Goal: Task Accomplishment & Management: Manage account settings

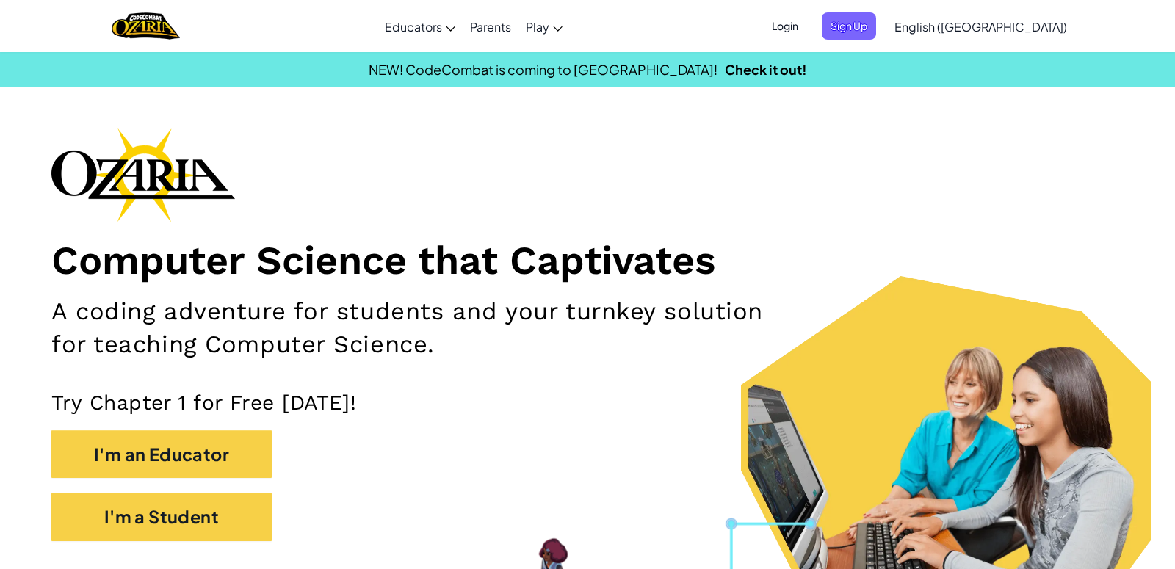
click at [807, 37] on span "Login" at bounding box center [785, 25] width 44 height 27
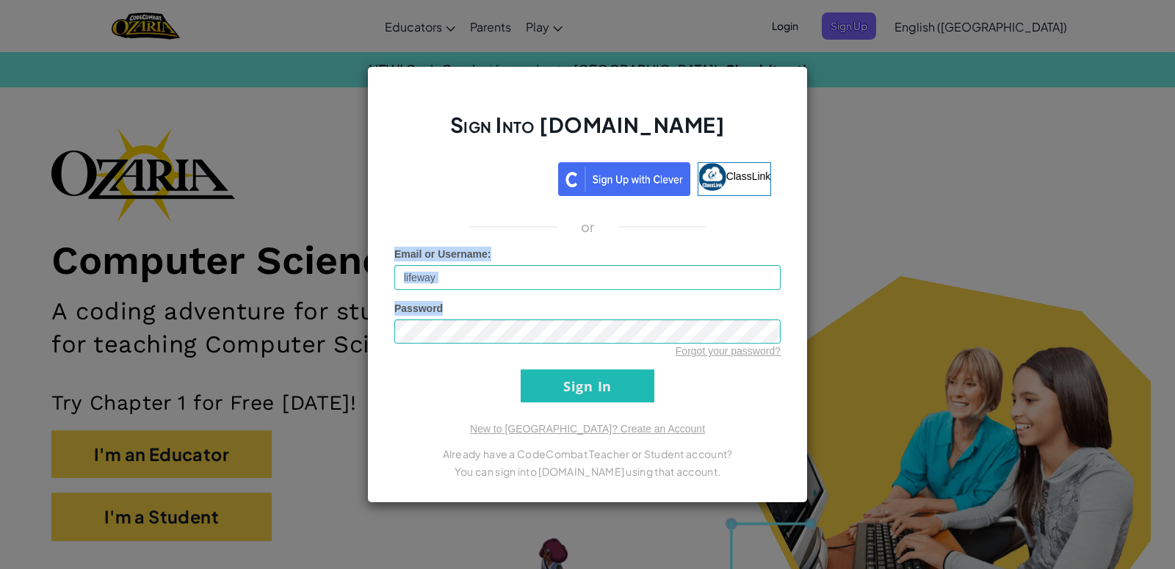
drag, startPoint x: 634, startPoint y: 292, endPoint x: 453, endPoint y: 242, distance: 188.1
click at [389, 244] on div "Sign Into [DOMAIN_NAME] ClassLink or Unknown Error Email or Username : lifeway …" at bounding box center [587, 285] width 441 height 438
click at [479, 272] on input "lifeway" at bounding box center [587, 277] width 386 height 25
type input "RiseN1"
click at [609, 386] on input "Sign In" at bounding box center [588, 385] width 134 height 33
